Goal: Navigation & Orientation: Find specific page/section

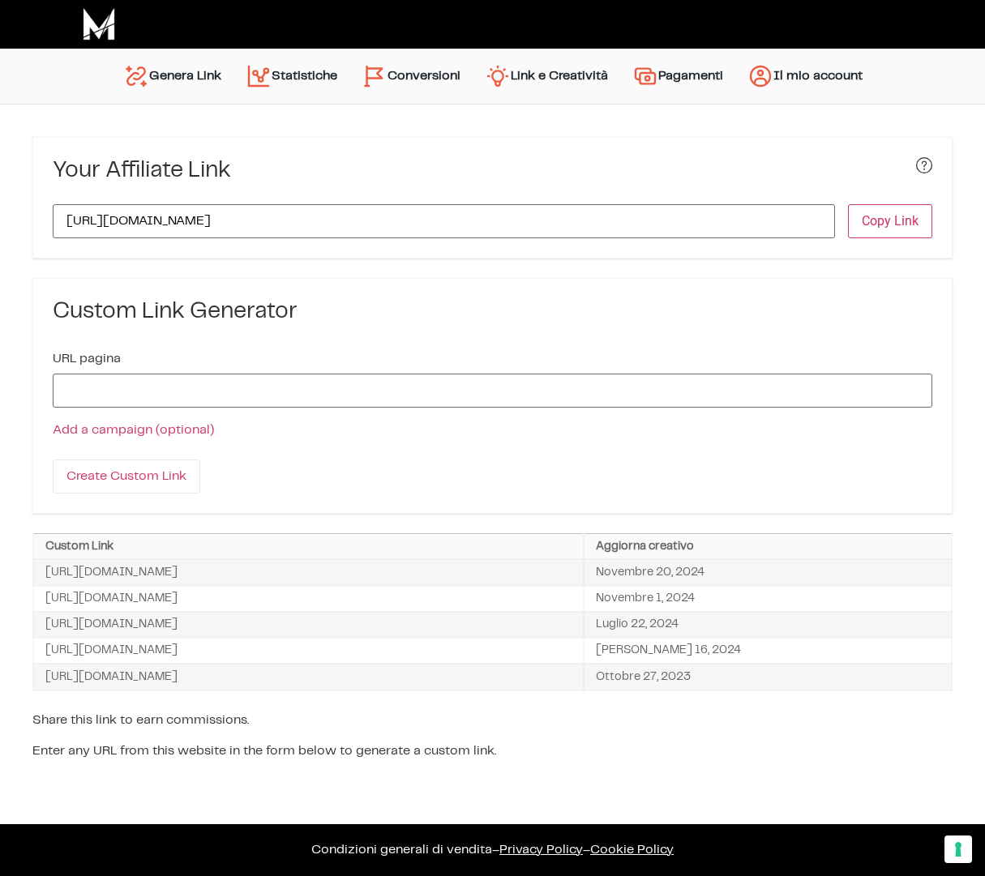
click at [422, 74] on link "Conversioni" at bounding box center [410, 76] width 123 height 39
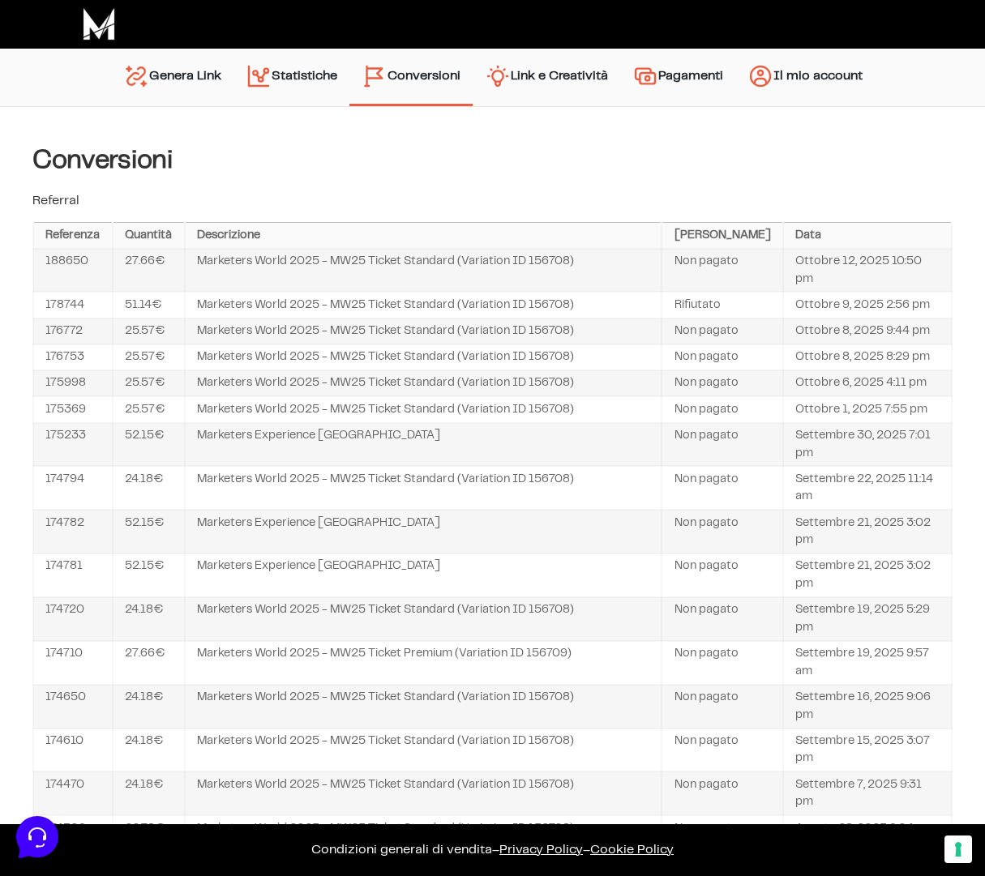
drag, startPoint x: 817, startPoint y: 248, endPoint x: 532, endPoint y: 239, distance: 284.6
click at [614, 243] on table "Referenza Quantità Descrizione Sato Data 188650 27.66€ Marketers World 2025 - M…" at bounding box center [492, 732] width 920 height 1021
